Goal: Task Accomplishment & Management: Manage account settings

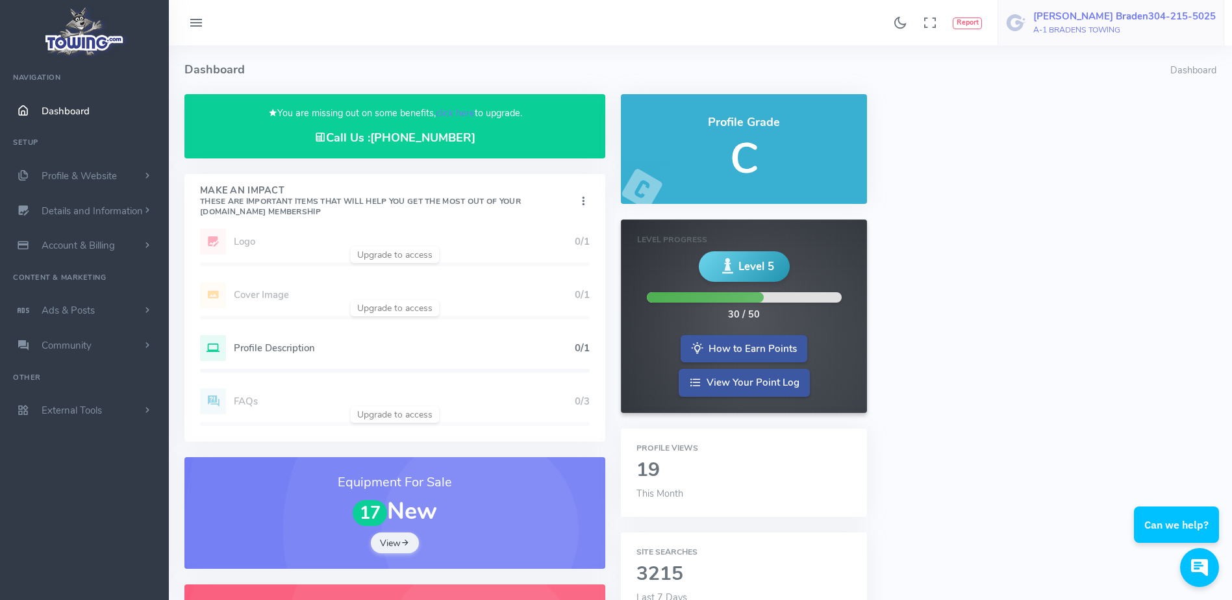
click at [1136, 26] on h6 "A-1 BRADENS TOWING" at bounding box center [1124, 30] width 182 height 8
click at [712, 47] on h4 "Dashboard" at bounding box center [677, 69] width 986 height 49
click at [1168, 29] on h6 "A-1 BRADENS TOWING" at bounding box center [1124, 30] width 182 height 8
click at [1076, 127] on span "Logout" at bounding box center [1061, 124] width 29 height 13
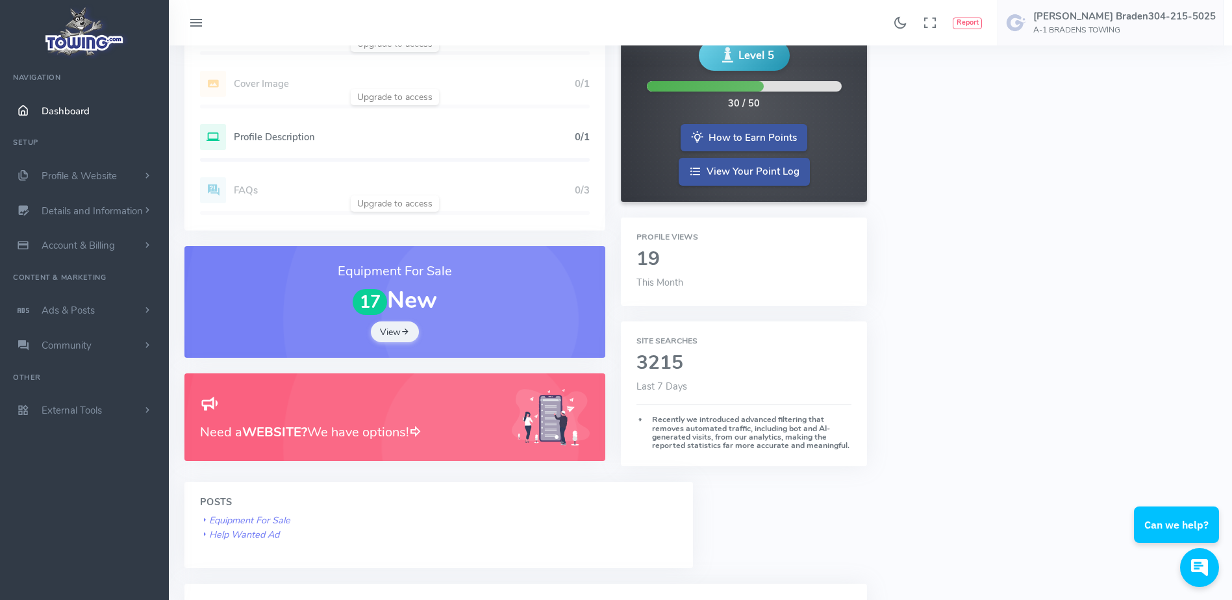
scroll to position [212, 0]
click at [136, 208] on span "Details and Information" at bounding box center [92, 211] width 101 height 13
click at [117, 287] on link "Company Information" at bounding box center [100, 288] width 136 height 26
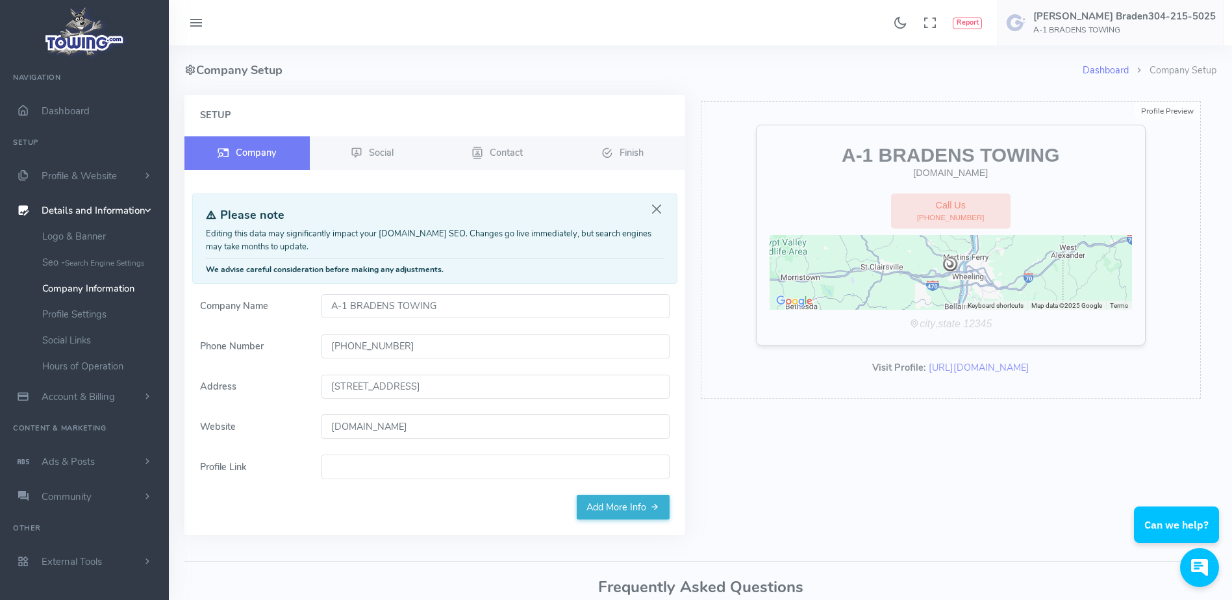
click at [534, 385] on input "[STREET_ADDRESS]" at bounding box center [495, 387] width 348 height 25
click at [702, 261] on div "Profile Preview Edit A-1 BRADENS TOWING a1bradenstowing.com Call Us (740) 633-6…" at bounding box center [951, 249] width 501 height 297
type input "835 National Rd, Bridgeport, OH 43912, USA"
